Goal: Use online tool/utility: Utilize a website feature to perform a specific function

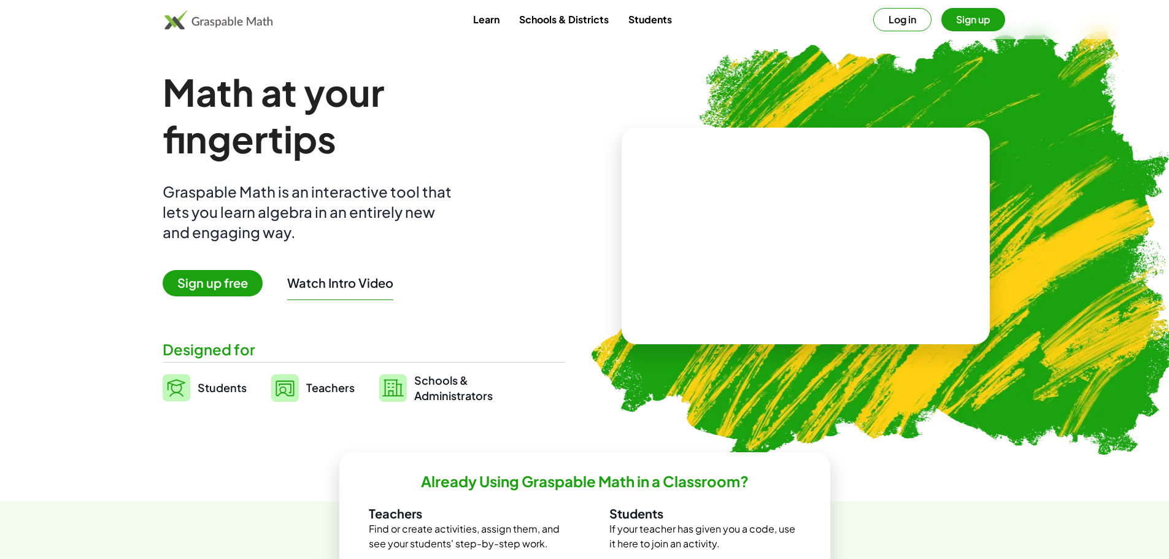
click at [218, 385] on span "Students" at bounding box center [222, 388] width 49 height 14
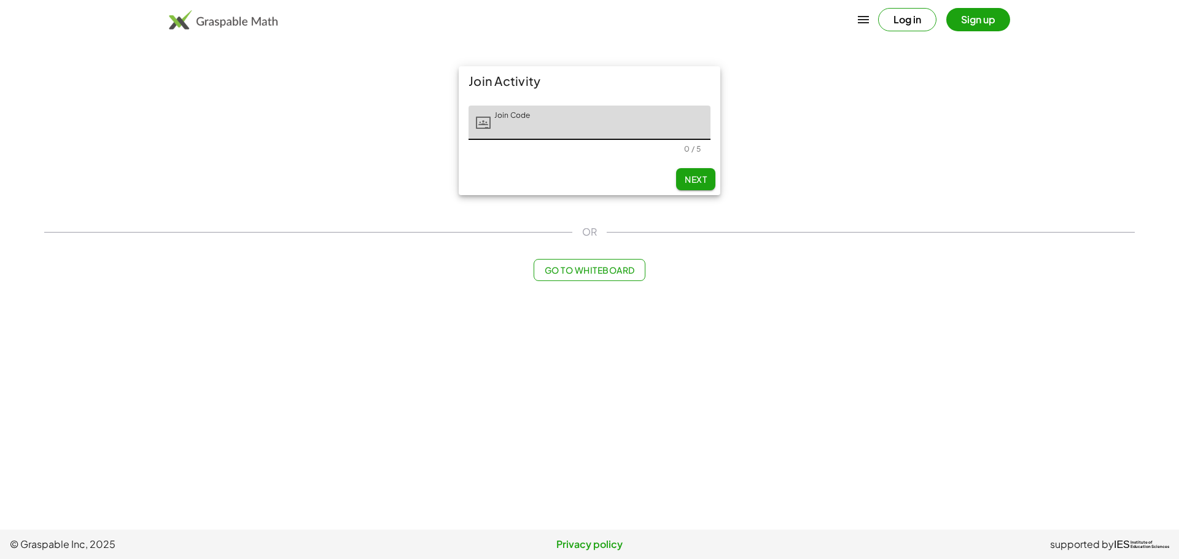
click at [344, 316] on main "Join Activity Join Code Join Code 0 / 5 Next OR Go to Whiteboard" at bounding box center [589, 265] width 1179 height 530
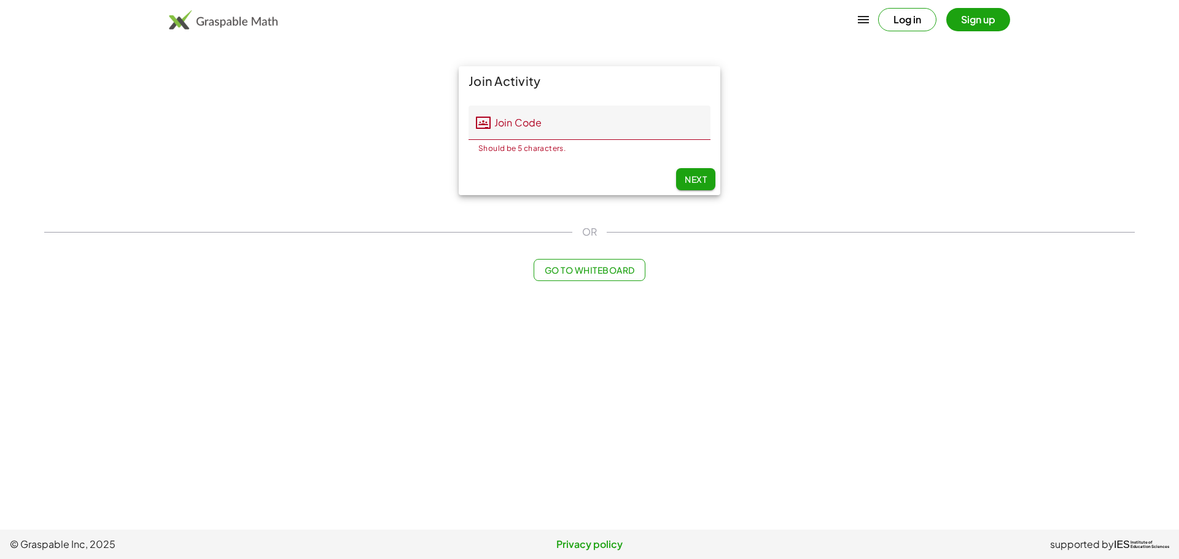
click at [569, 274] on span "Go to Whiteboard" at bounding box center [589, 270] width 90 height 11
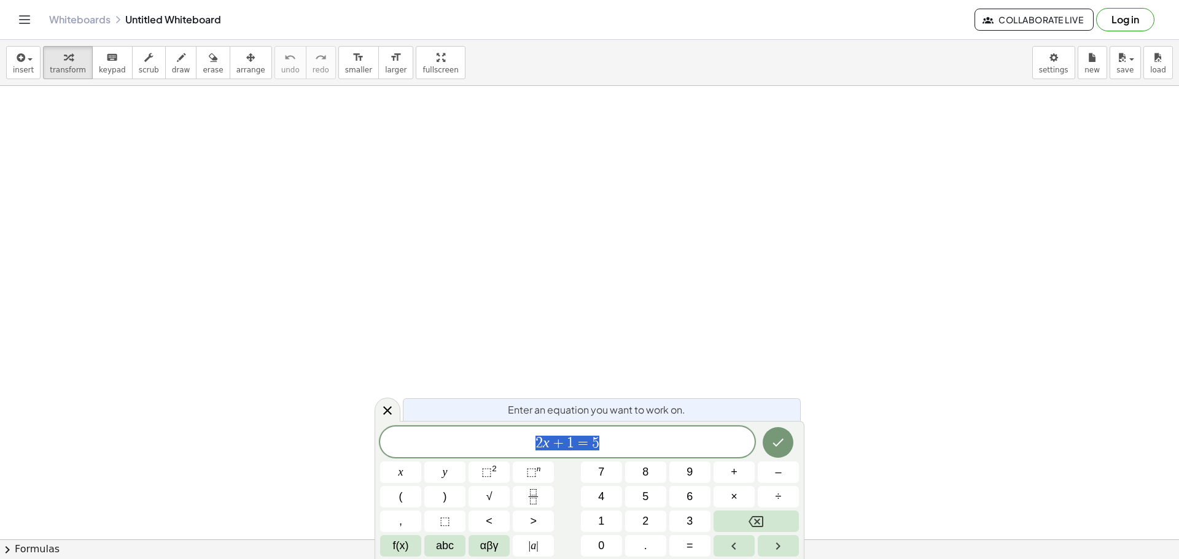
click at [686, 522] on span "3" at bounding box center [689, 521] width 6 height 17
click at [397, 492] on button "(" at bounding box center [400, 496] width 41 height 21
click at [645, 522] on span "2" at bounding box center [645, 521] width 6 height 17
click at [400, 471] on span "x" at bounding box center [400, 472] width 5 height 17
click at [776, 472] on span "–" at bounding box center [778, 472] width 6 height 17
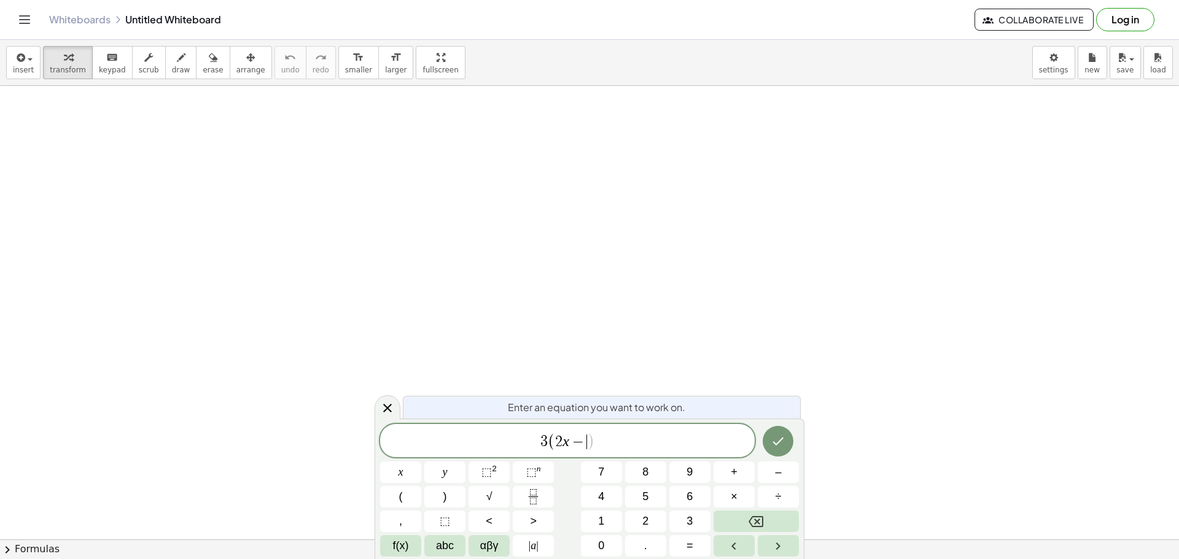
click at [587, 522] on button "1" at bounding box center [601, 521] width 41 height 21
click at [589, 548] on button "0" at bounding box center [601, 545] width 41 height 21
click at [440, 502] on button ")" at bounding box center [444, 496] width 41 height 21
click at [687, 545] on span "=" at bounding box center [689, 546] width 7 height 17
click at [636, 518] on button "2" at bounding box center [645, 521] width 41 height 21
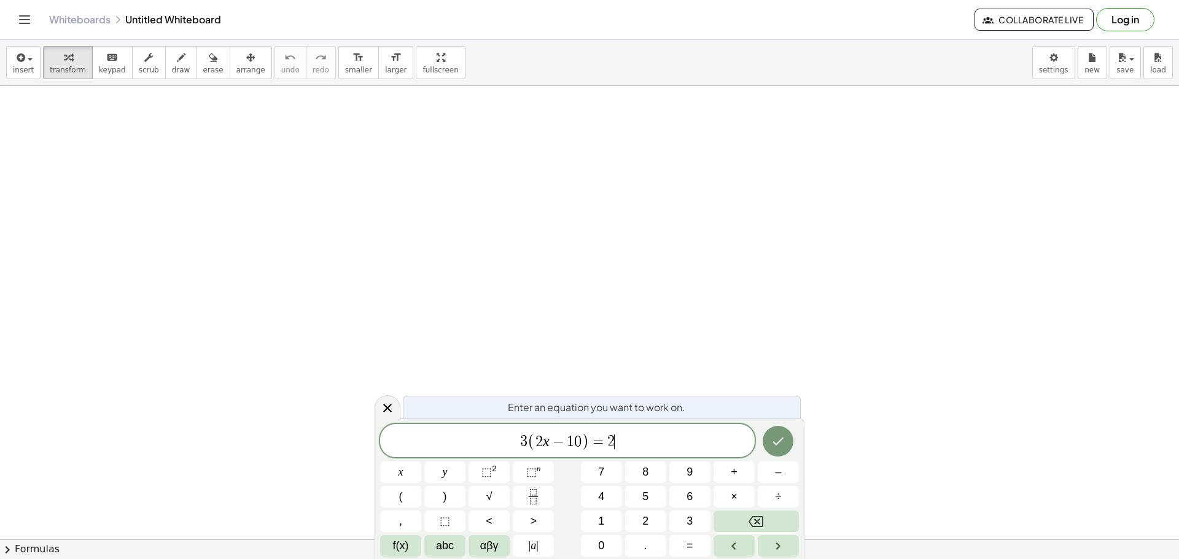
click at [403, 502] on button "(" at bounding box center [400, 496] width 41 height 21
click at [688, 522] on span "3" at bounding box center [689, 521] width 6 height 17
click at [402, 478] on span "x" at bounding box center [400, 472] width 5 height 17
click at [733, 476] on span "+" at bounding box center [734, 472] width 7 height 17
click at [685, 473] on button "9" at bounding box center [689, 472] width 41 height 21
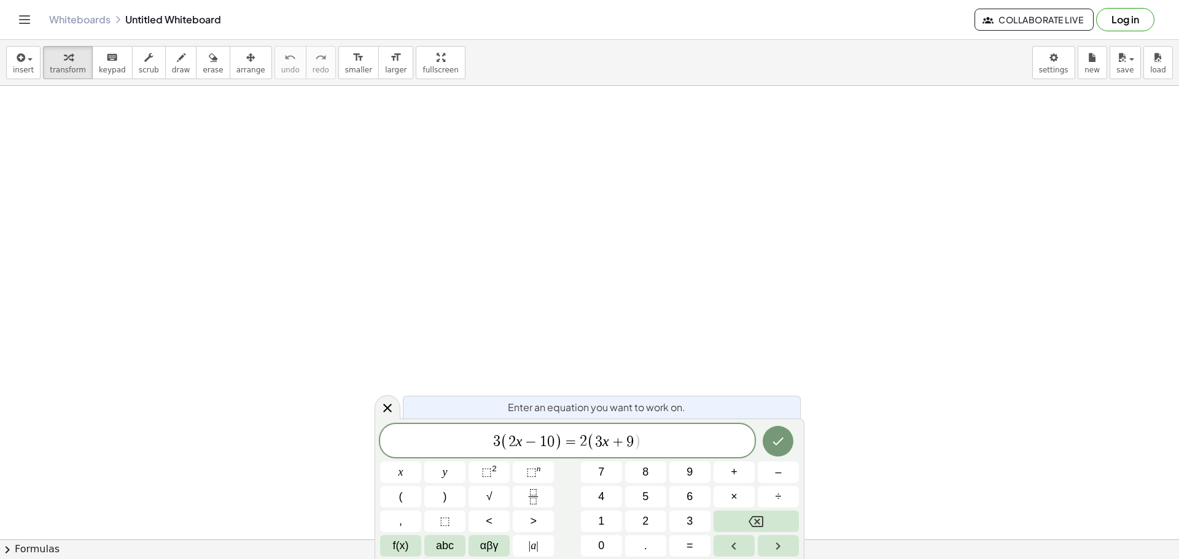
click at [451, 493] on button ")" at bounding box center [444, 496] width 41 height 21
click at [774, 449] on button "Done" at bounding box center [777, 441] width 31 height 31
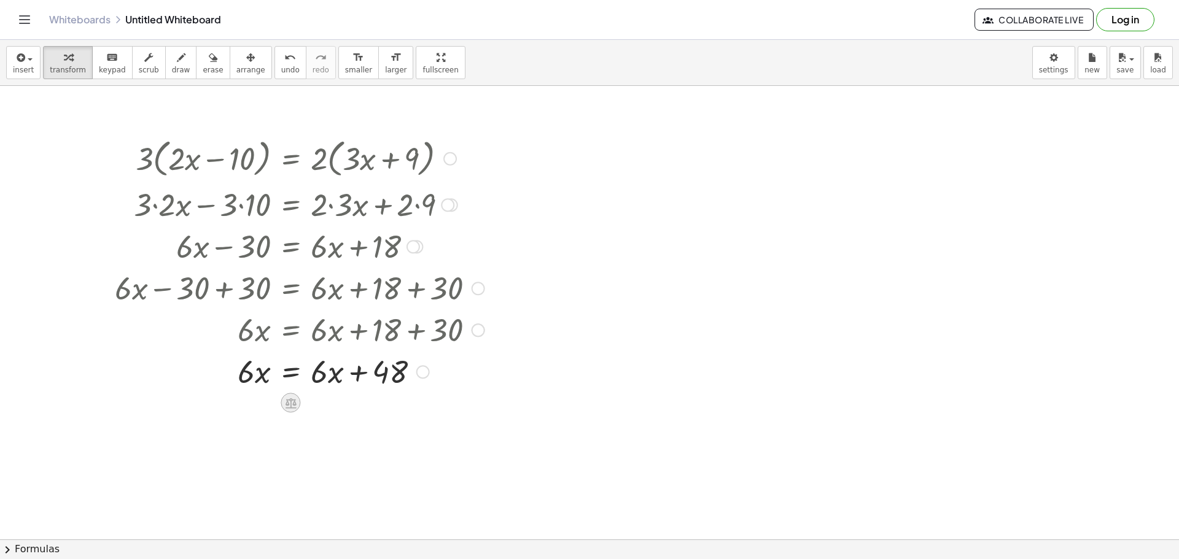
click at [288, 403] on icon at bounding box center [290, 403] width 11 height 10
click at [290, 401] on span "×" at bounding box center [290, 403] width 7 height 18
click at [28, 61] on div "button" at bounding box center [23, 57] width 21 height 15
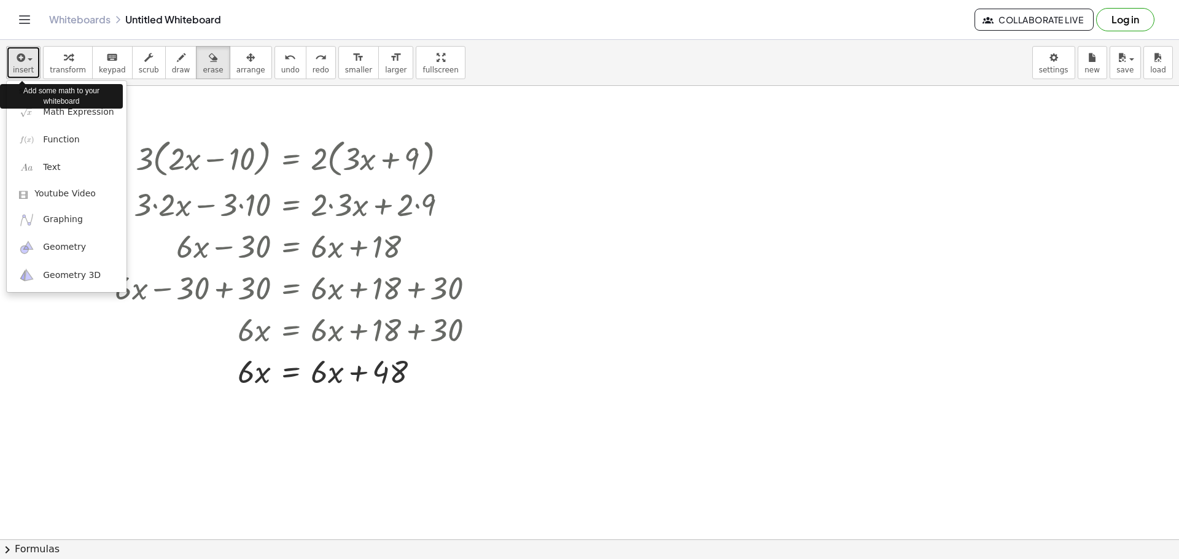
click at [31, 69] on button "insert" at bounding box center [23, 62] width 34 height 33
